Goal: Transaction & Acquisition: Purchase product/service

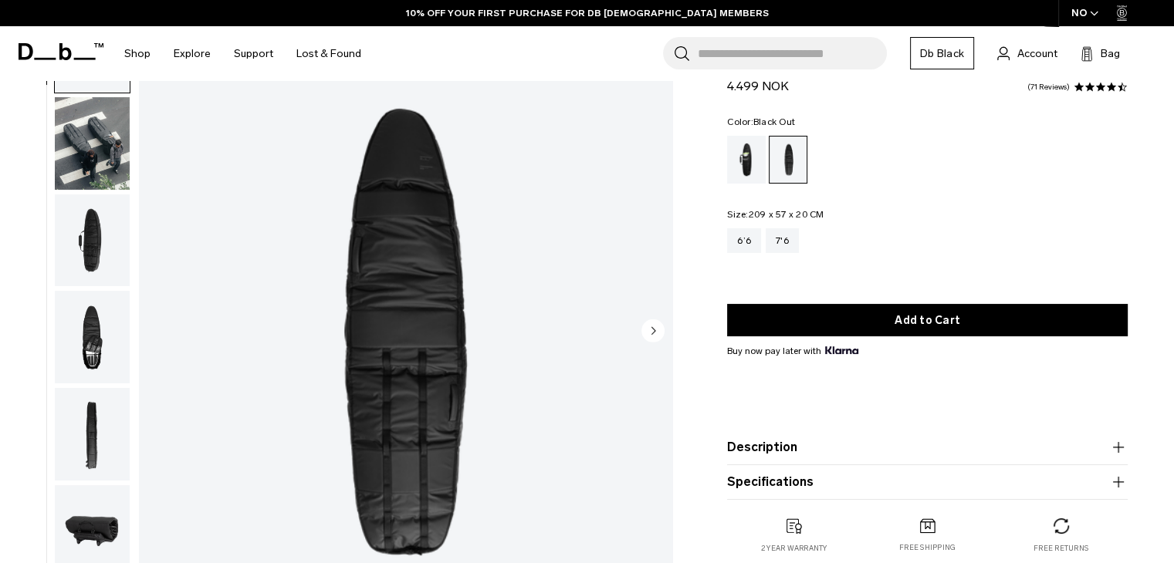
scroll to position [104, 0]
click at [654, 330] on icon "Next slide" at bounding box center [654, 331] width 4 height 7
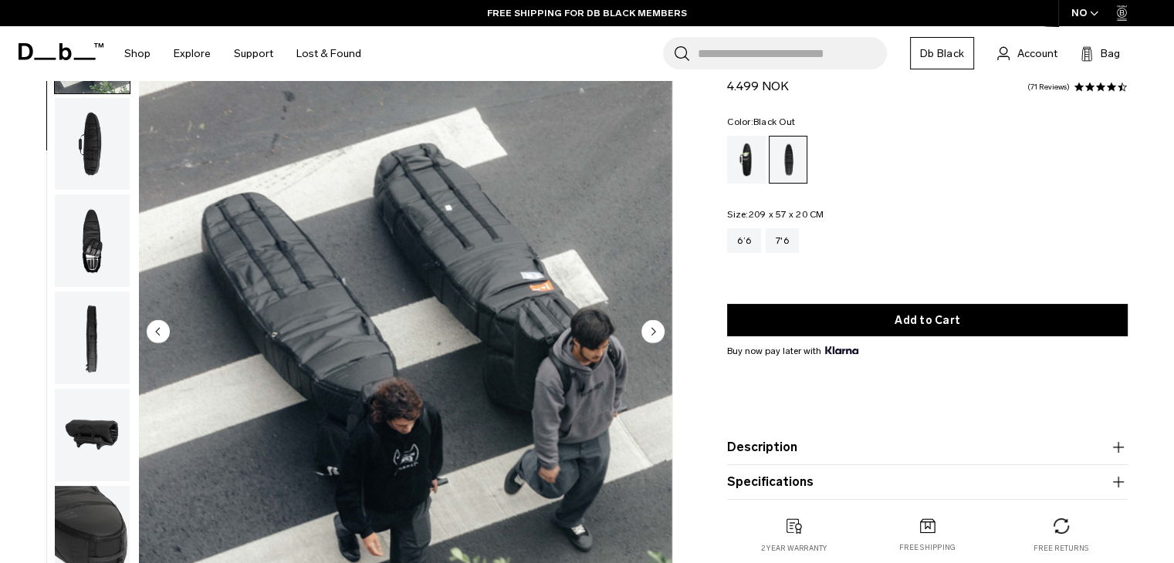
click at [654, 330] on icon "Next slide" at bounding box center [654, 331] width 4 height 7
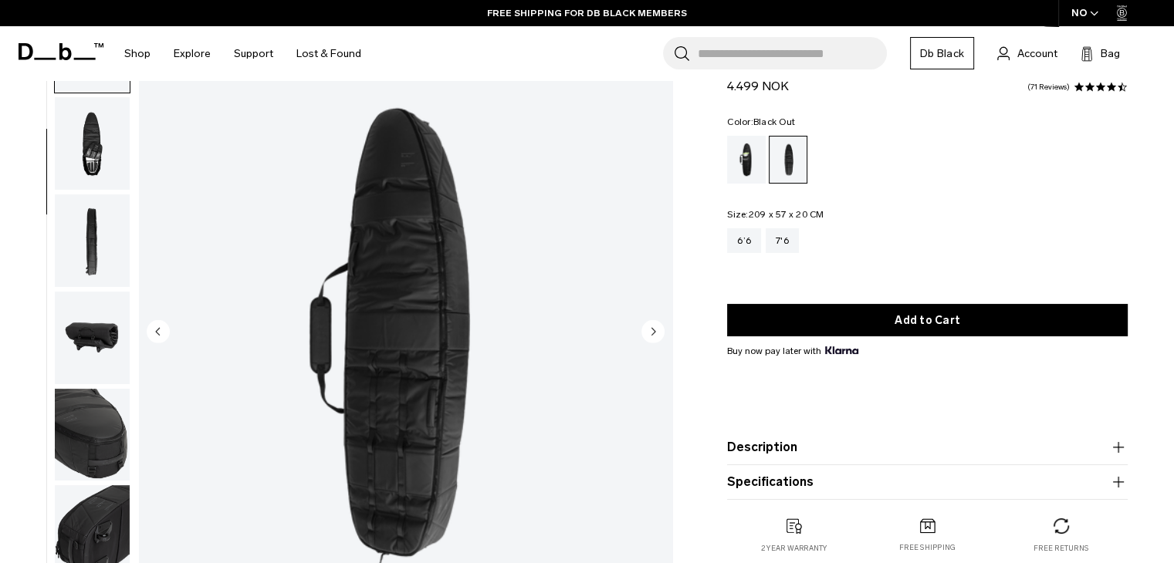
click at [654, 330] on icon "Next slide" at bounding box center [654, 331] width 4 height 7
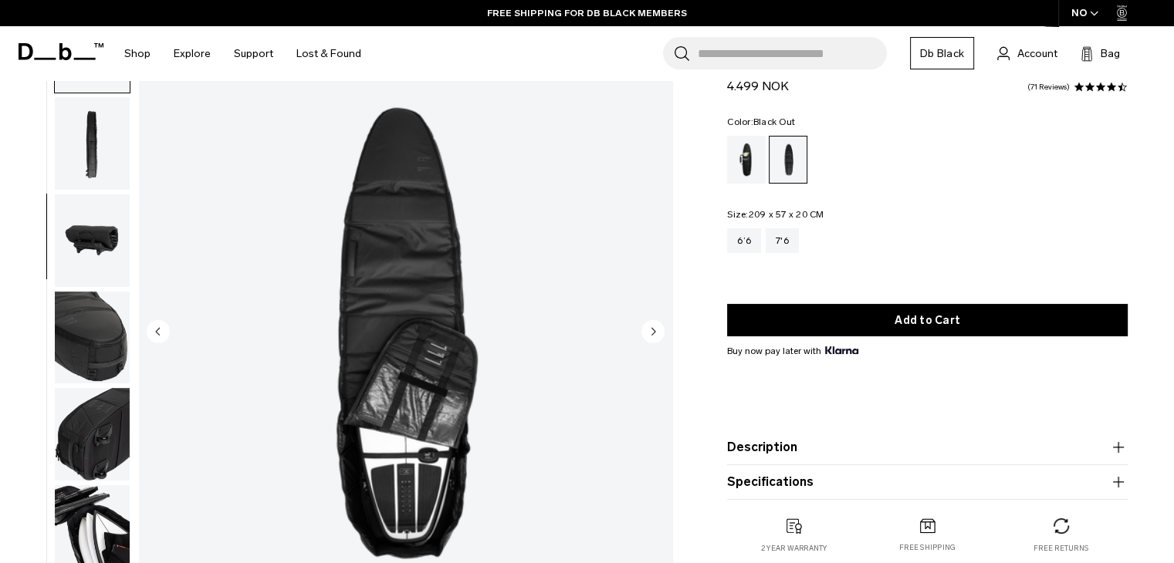
click at [654, 330] on icon "Next slide" at bounding box center [654, 331] width 4 height 7
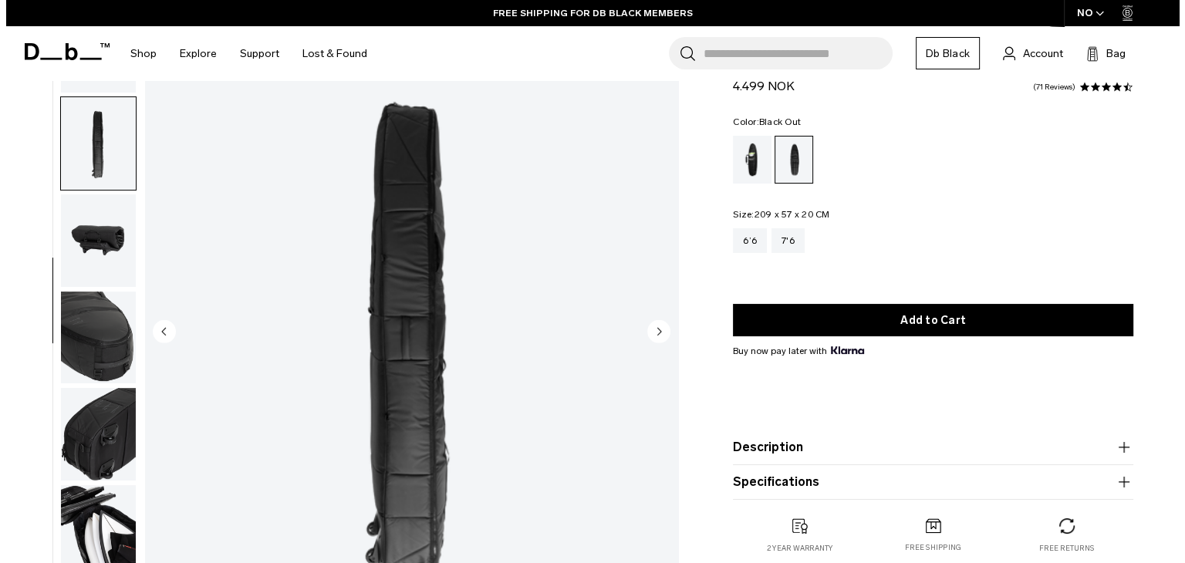
scroll to position [302, 0]
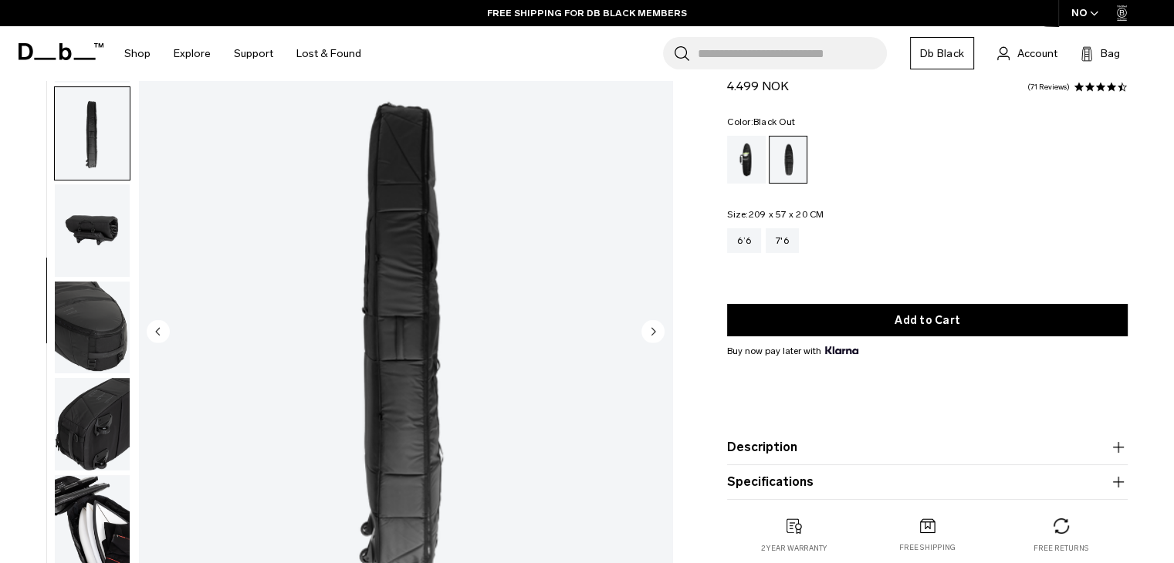
click at [654, 330] on icon "Next slide" at bounding box center [654, 331] width 4 height 7
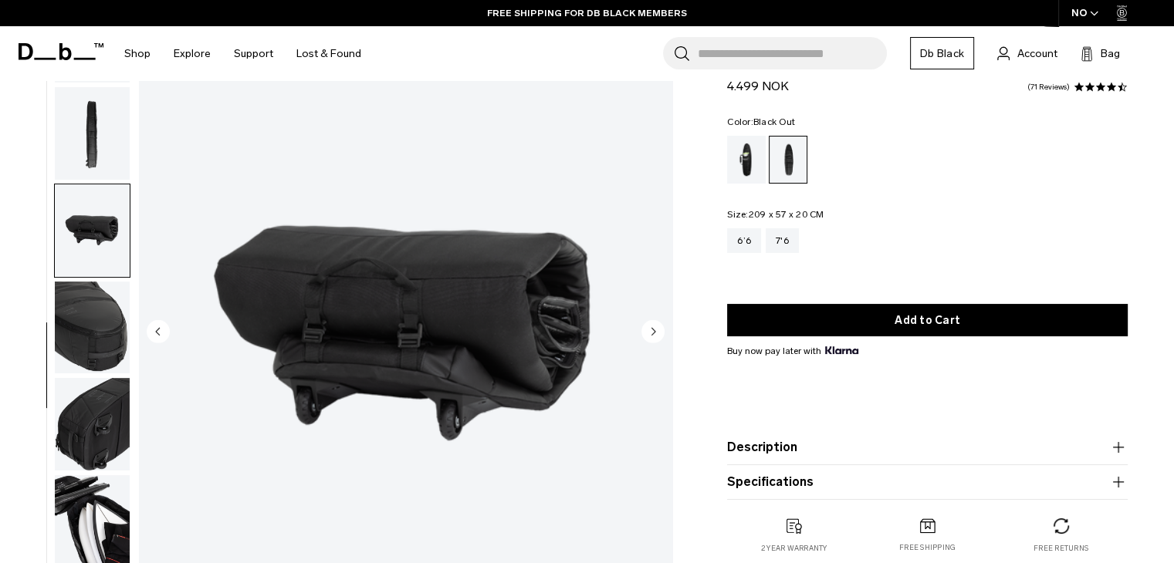
click at [654, 330] on icon "Next slide" at bounding box center [654, 331] width 4 height 7
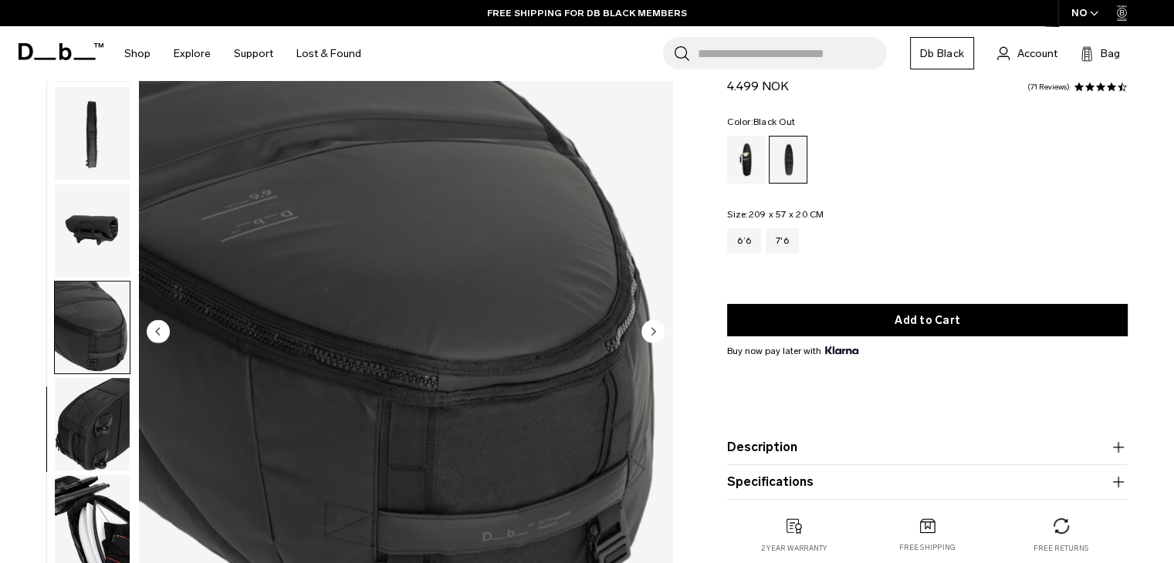
click at [654, 330] on icon "Next slide" at bounding box center [654, 331] width 4 height 7
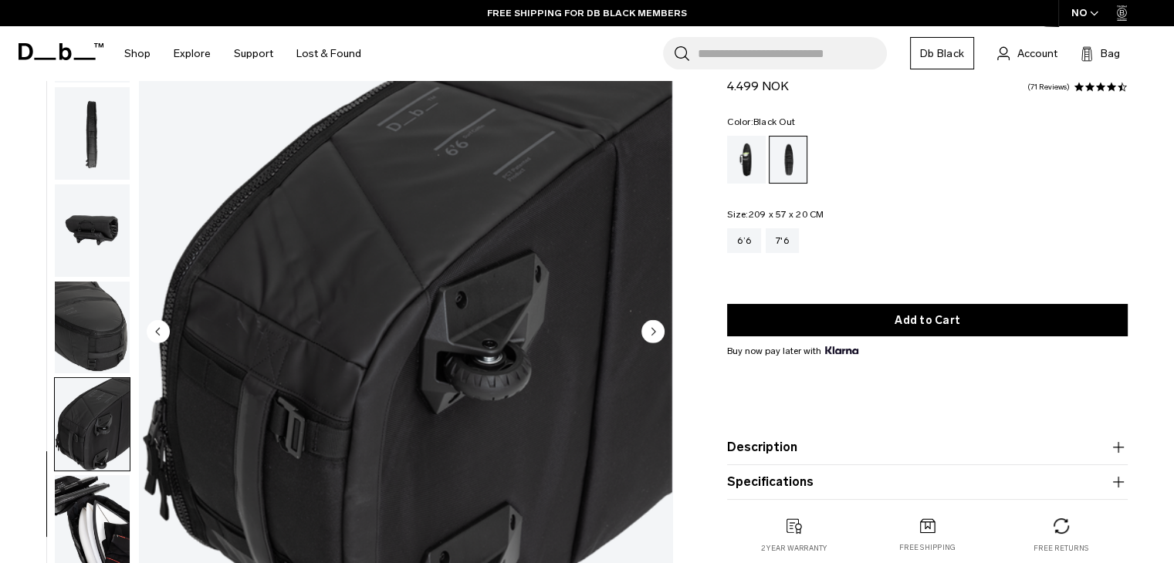
click at [654, 330] on icon "Next slide" at bounding box center [654, 331] width 4 height 7
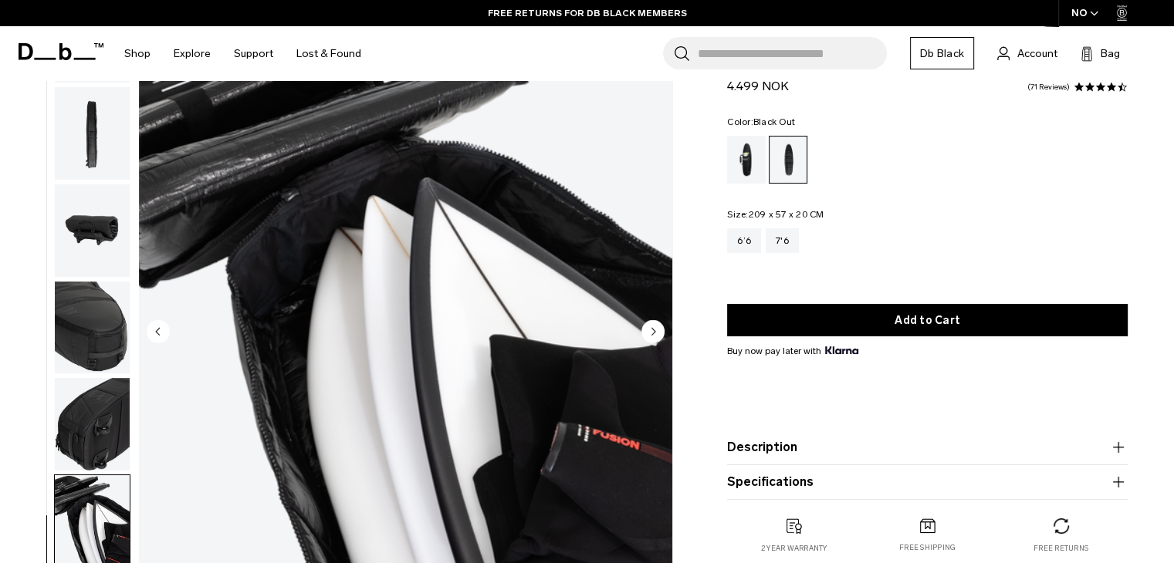
click at [654, 330] on icon "Next slide" at bounding box center [654, 331] width 4 height 7
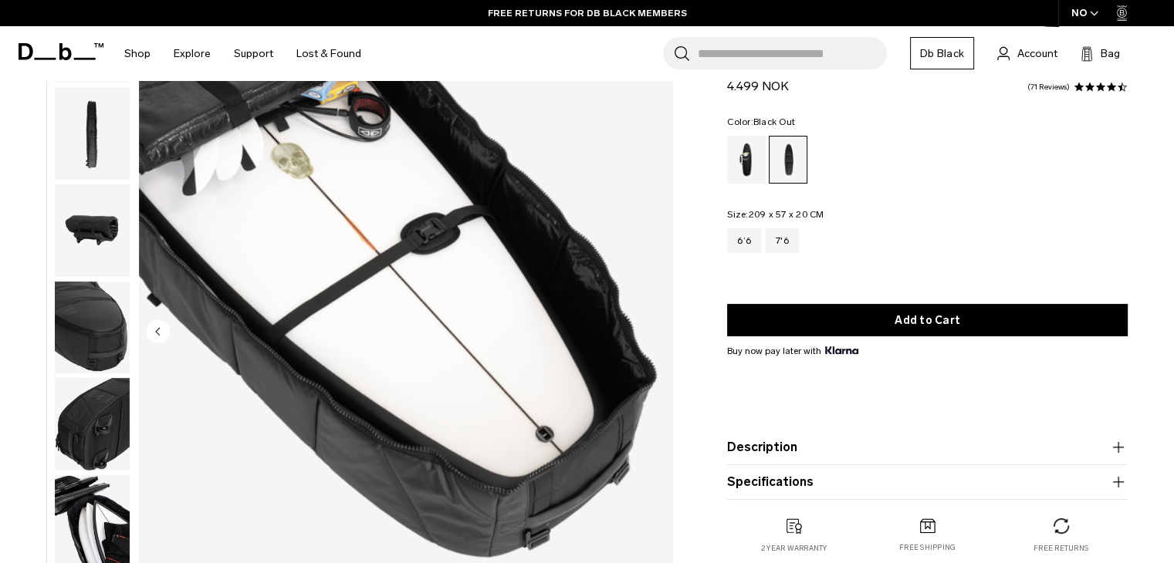
click at [654, 330] on img "10 / 10" at bounding box center [405, 333] width 533 height 666
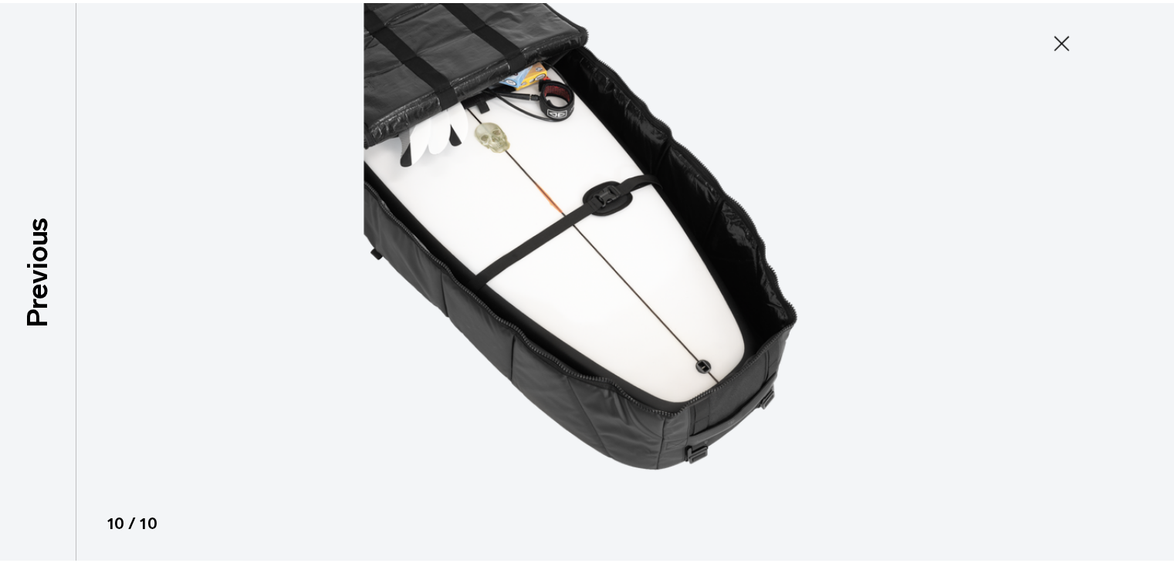
scroll to position [293, 0]
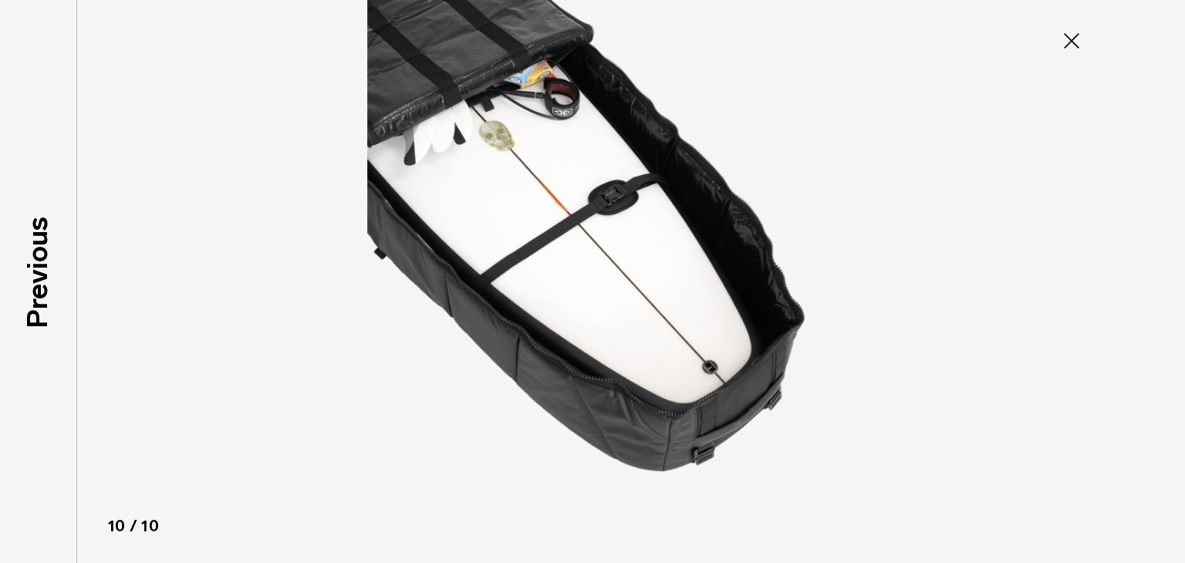
click at [1072, 43] on icon at bounding box center [1071, 41] width 25 height 25
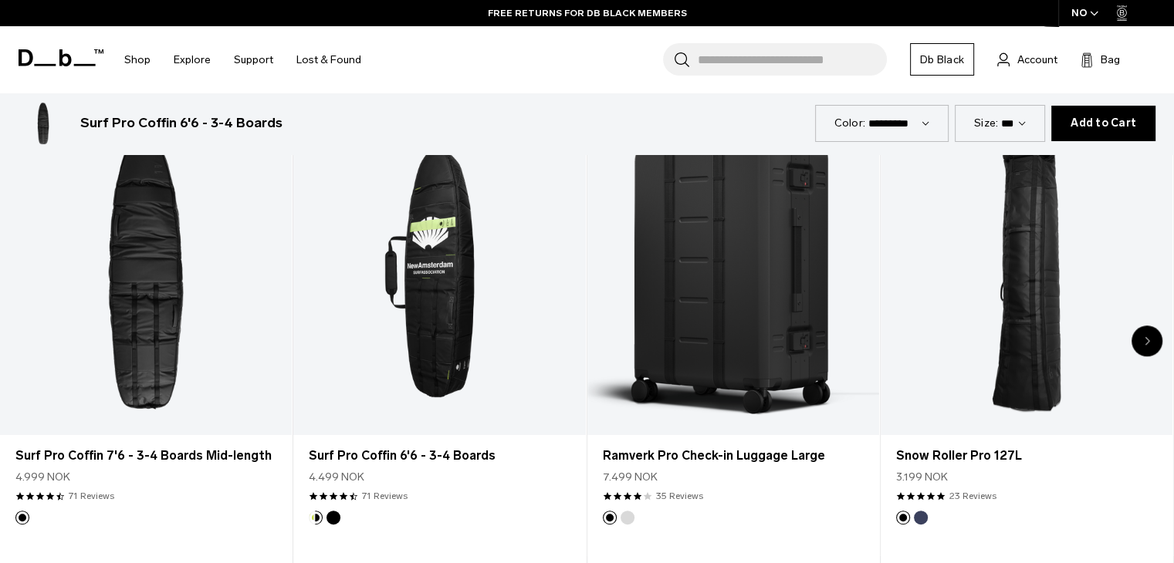
scroll to position [796, 0]
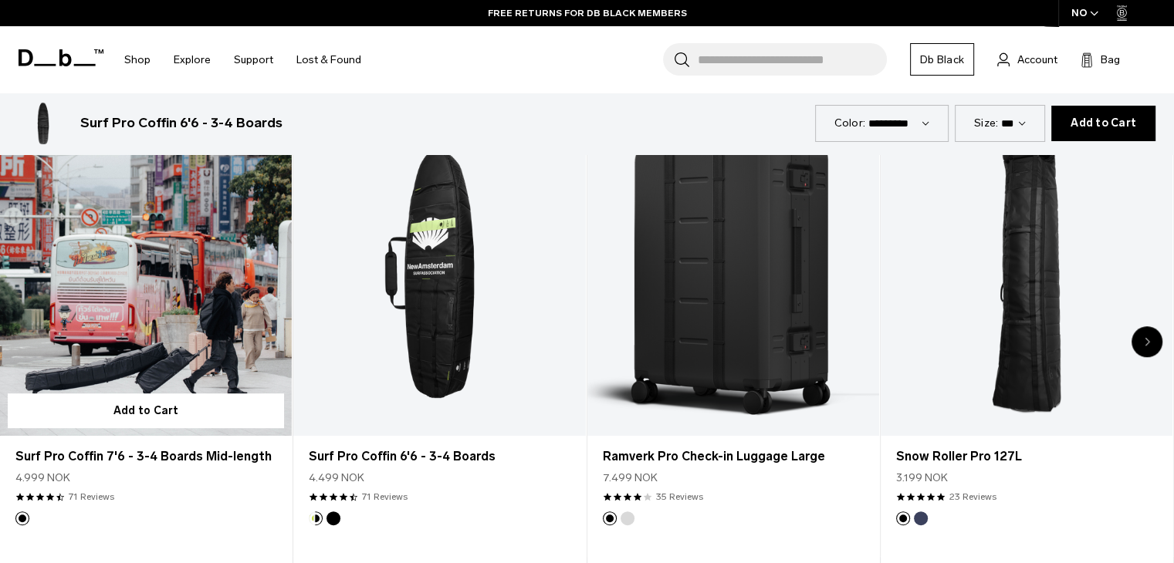
click at [148, 328] on link "Surf Pro Coffin 7'6 - 3-4 Boards Mid-length" at bounding box center [146, 274] width 292 height 324
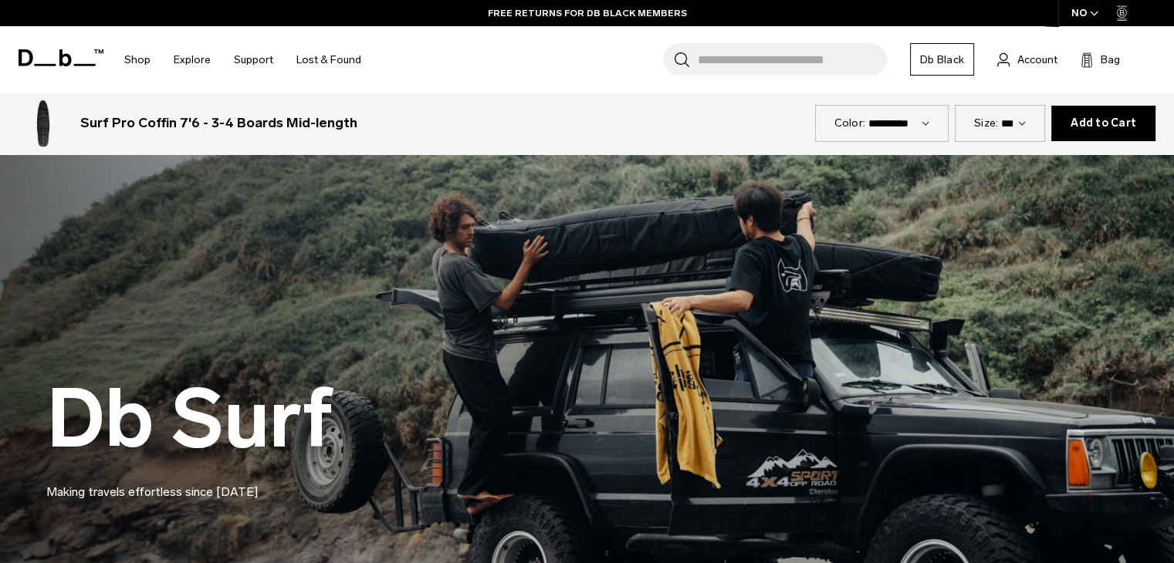
scroll to position [3685, 0]
